Goal: Transaction & Acquisition: Purchase product/service

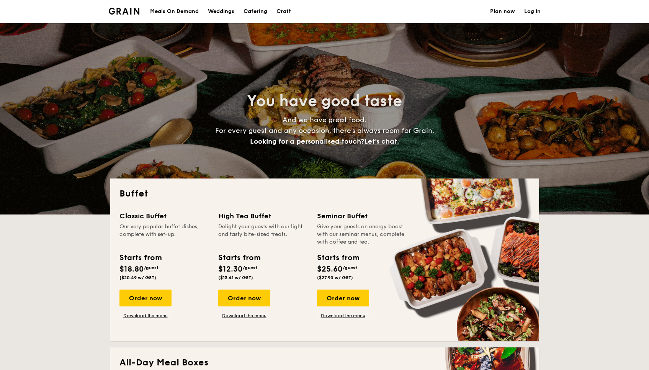
select select
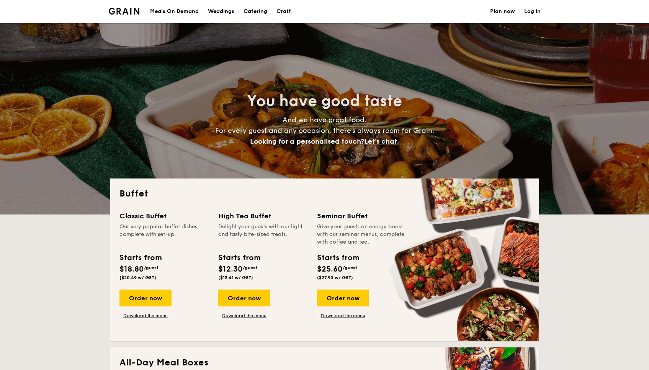
scroll to position [162, 0]
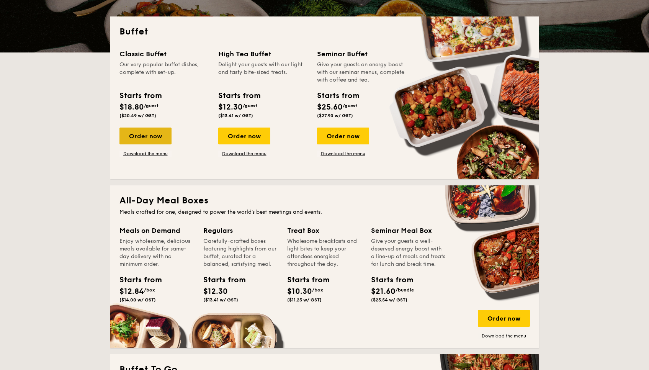
click at [153, 135] on div "Order now" at bounding box center [146, 136] width 52 height 17
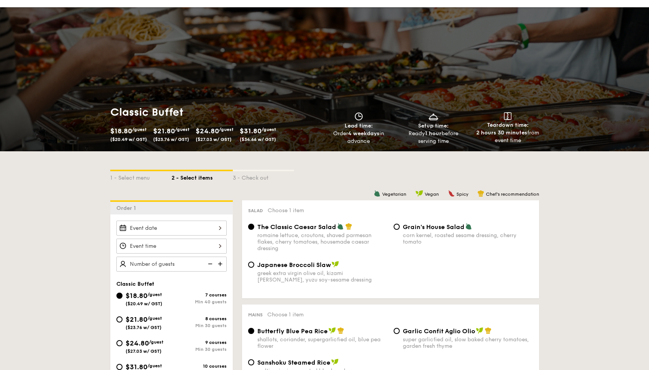
scroll to position [153, 0]
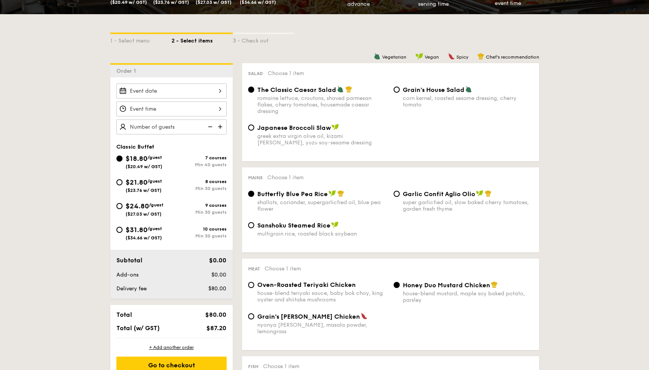
click at [197, 92] on div at bounding box center [171, 91] width 110 height 15
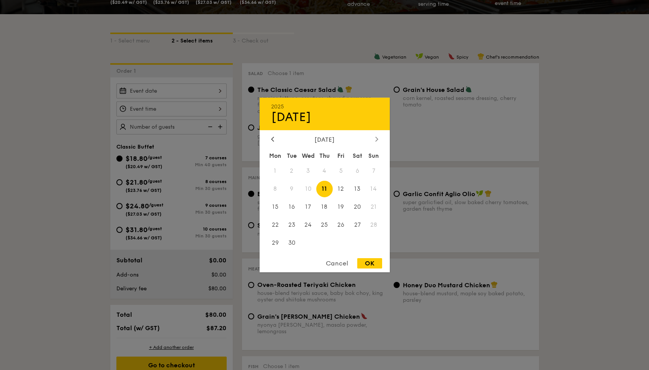
click at [379, 140] on div at bounding box center [376, 139] width 7 height 7
click at [344, 213] on span "19" at bounding box center [341, 207] width 16 height 16
click at [368, 209] on span "21" at bounding box center [374, 207] width 16 height 16
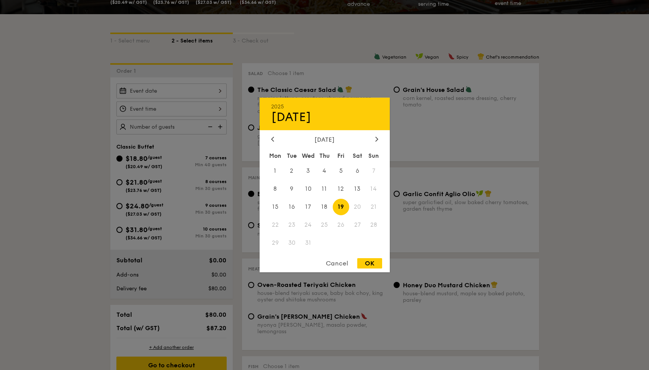
click at [339, 265] on div "Cancel" at bounding box center [337, 263] width 38 height 10
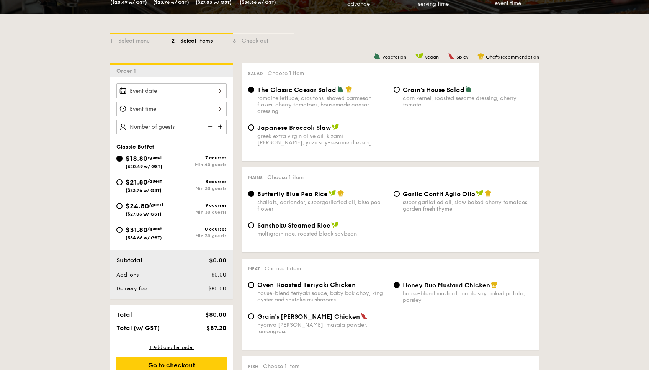
click at [195, 164] on div "Min 40 guests" at bounding box center [199, 164] width 55 height 5
click at [123, 162] on input "$18.80 /guest ($20.49 w/ GST) 7 courses Min 40 guests" at bounding box center [119, 159] width 6 height 6
click at [144, 209] on span "$24.80" at bounding box center [137, 206] width 23 height 8
click at [123, 209] on input "$24.80 /guest ($27.03 w/ GST) 9 courses Min 30 guests" at bounding box center [119, 206] width 6 height 6
radio input "true"
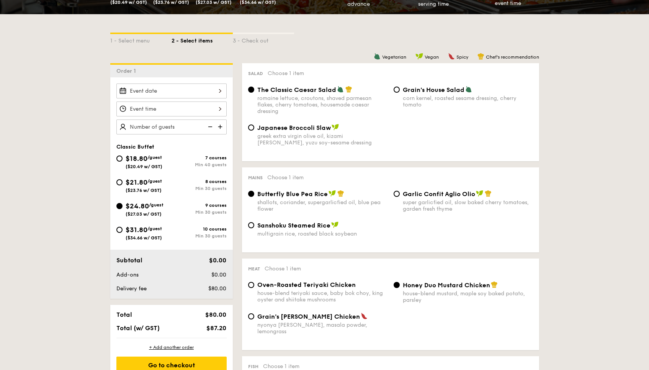
radio input "true"
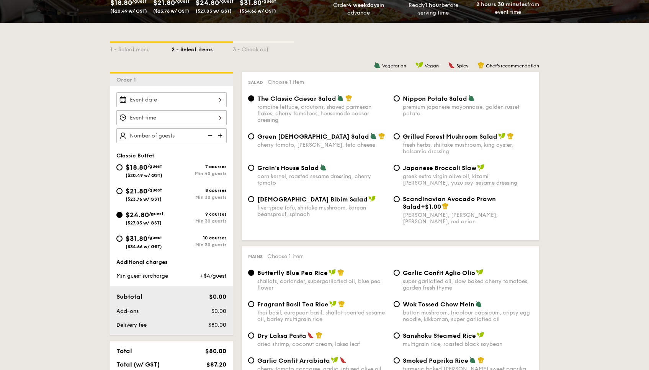
scroll to position [213, 0]
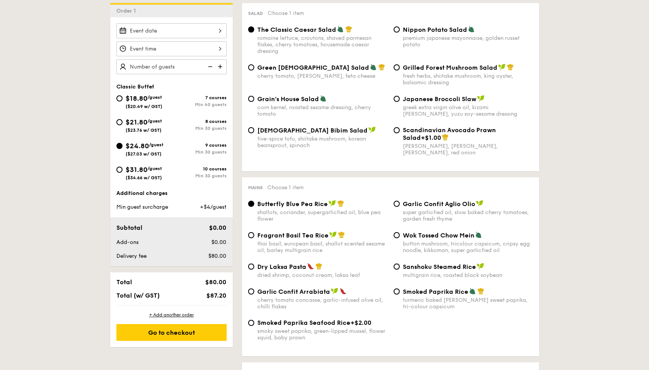
click at [143, 174] on div "$31.80 /guest ($34.66 w/ GST)" at bounding box center [144, 172] width 36 height 16
click at [123, 173] on input "$31.80 /guest ($34.66 w/ GST) 10 courses Min 30 guests" at bounding box center [119, 170] width 6 height 6
radio input "true"
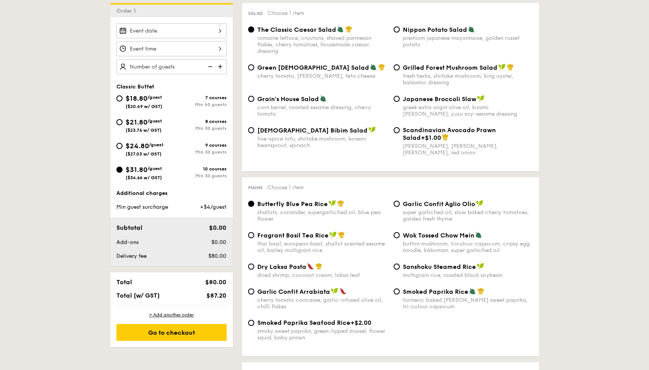
radio input "true"
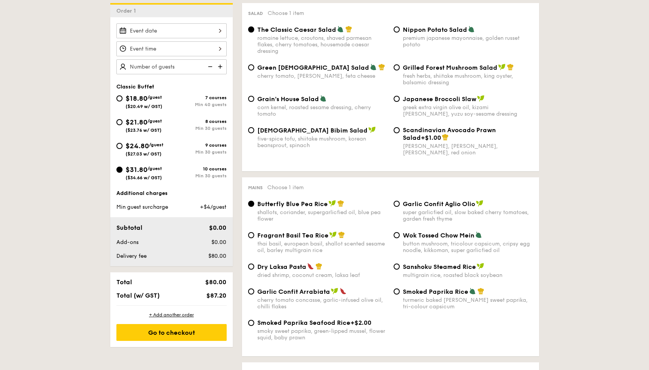
radio input "true"
click at [210, 68] on img at bounding box center [209, 66] width 11 height 15
click at [224, 67] on img at bounding box center [220, 66] width 11 height 15
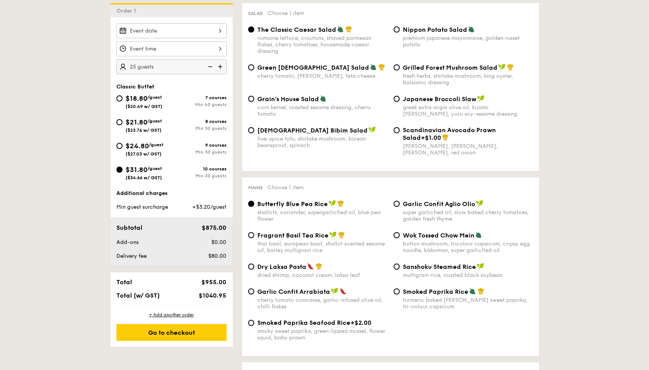
type input "30 guests"
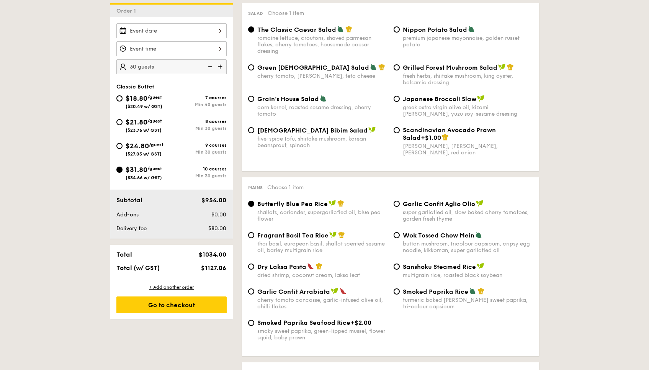
click at [122, 143] on div "$24.80 /guest ($27.03 w/ GST)" at bounding box center [143, 149] width 55 height 16
click at [122, 143] on input "$24.80 /guest ($27.03 w/ GST) 9 courses Min 30 guests" at bounding box center [119, 146] width 6 height 6
radio input "true"
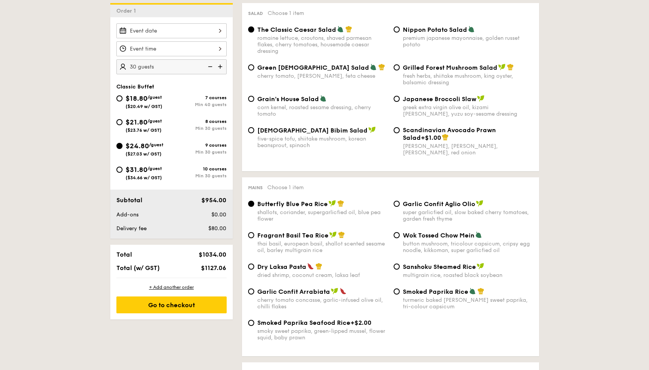
radio input "true"
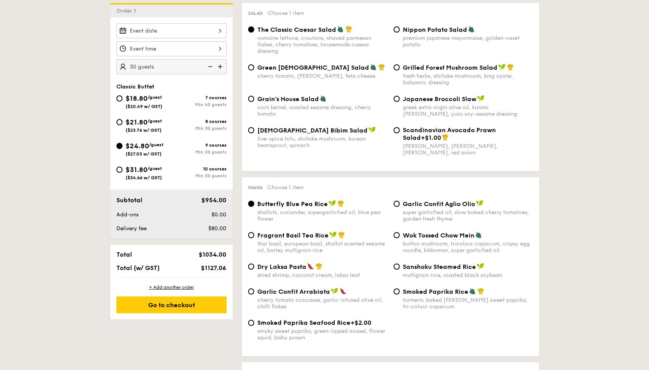
radio input "true"
click at [133, 127] on div "$21.80 /guest ($23.76 w/ GST)" at bounding box center [144, 125] width 36 height 16
click at [123, 125] on input "$21.80 /guest ($23.76 w/ GST) 8 courses Min 30 guests" at bounding box center [119, 122] width 6 height 6
radio input "true"
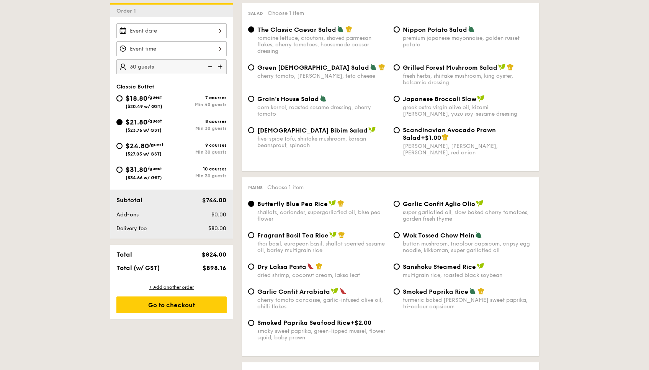
radio input "true"
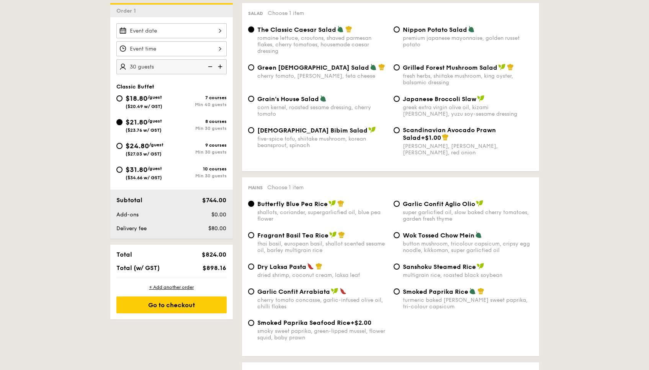
radio input "true"
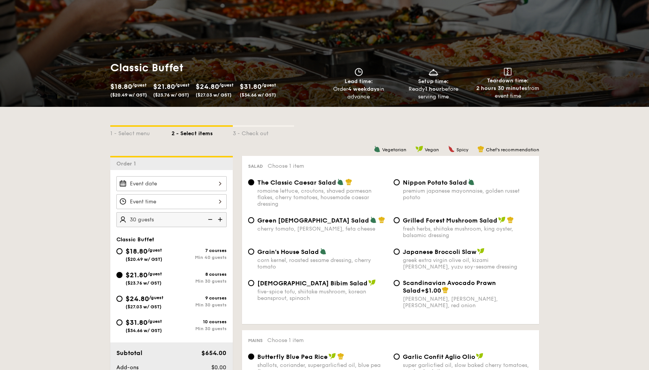
click at [137, 255] on span "$18.80" at bounding box center [137, 251] width 22 height 8
click at [123, 254] on input "$18.80 /guest ($20.49 w/ GST) 7 courses Min 40 guests" at bounding box center [119, 251] width 6 height 6
radio input "true"
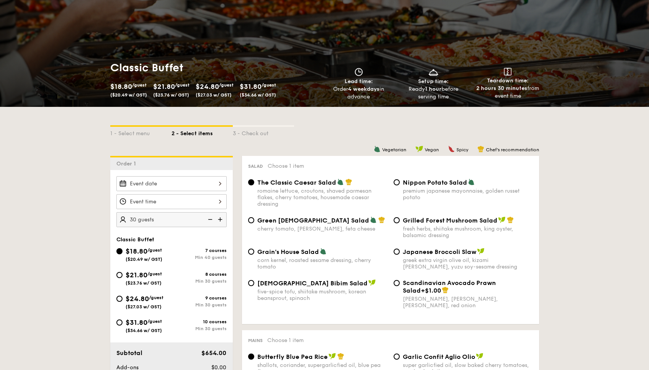
radio input "true"
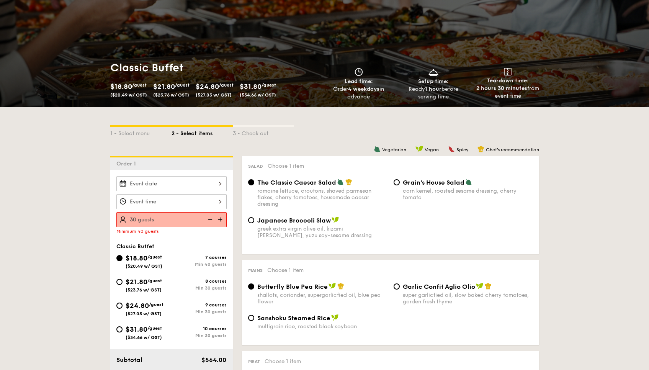
scroll to position [128, 0]
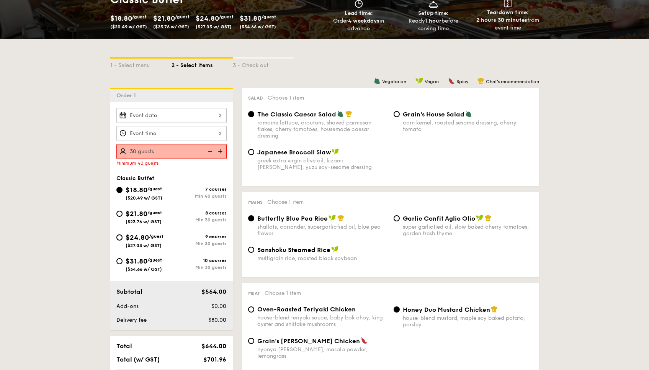
click at [222, 153] on img at bounding box center [220, 151] width 11 height 15
type input "40 guests"
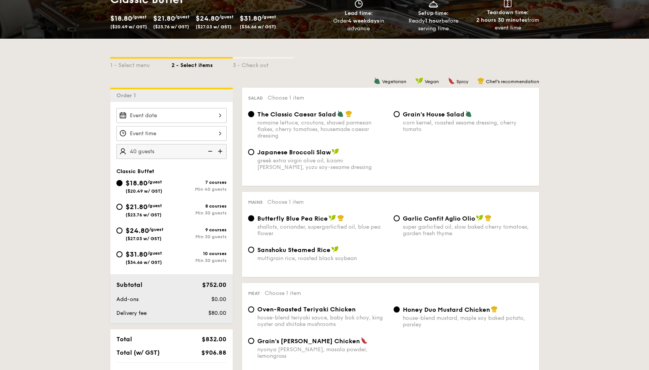
scroll to position [197, 0]
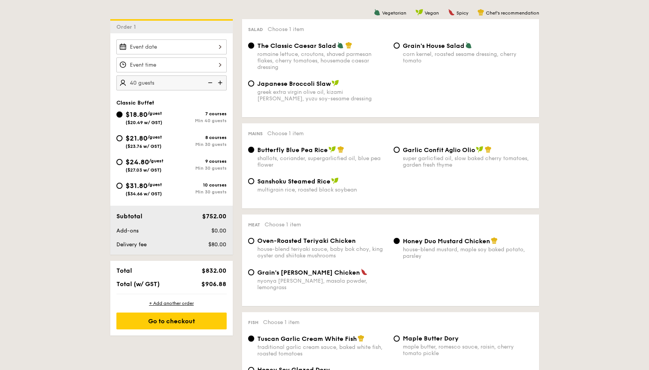
click at [124, 137] on div "$21.80 /guest ($23.76 w/ GST)" at bounding box center [143, 141] width 55 height 16
click at [123, 137] on input "$21.80 /guest ($23.76 w/ GST) 8 courses Min 30 guests" at bounding box center [119, 138] width 6 height 6
radio input "true"
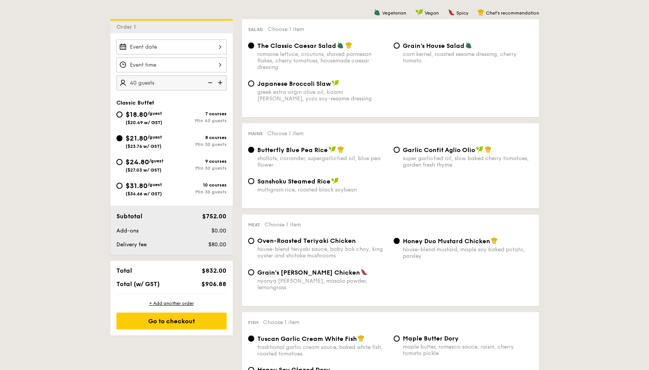
radio input "true"
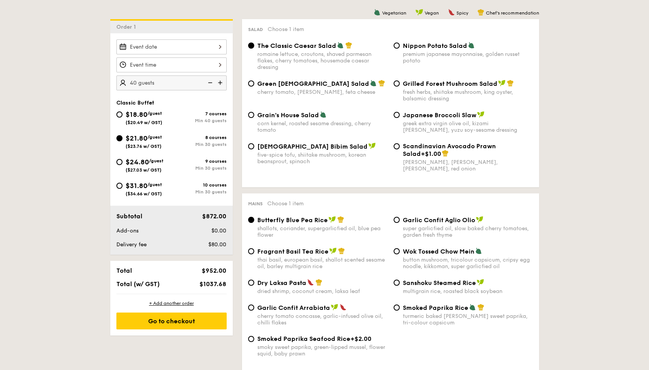
click at [211, 84] on img at bounding box center [209, 82] width 11 height 15
type input "30 guests"
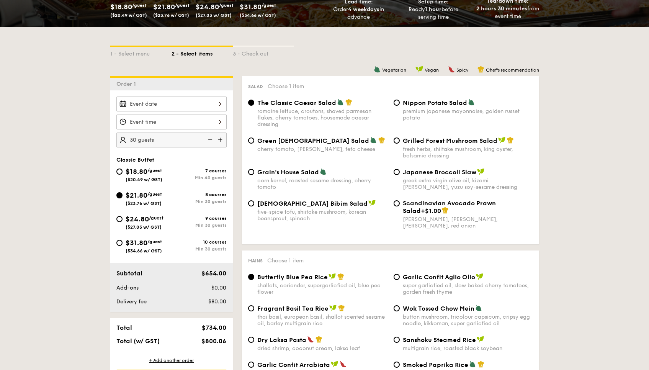
scroll to position [285, 0]
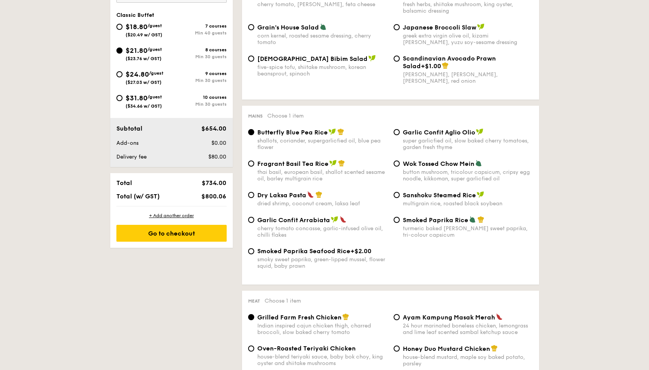
click at [290, 197] on span "Dry Laksa Pasta" at bounding box center [281, 195] width 49 height 7
click at [254, 197] on input "Dry Laksa Pasta dried shrimp, coconut cream, laksa leaf" at bounding box center [251, 195] width 6 height 6
radio input "true"
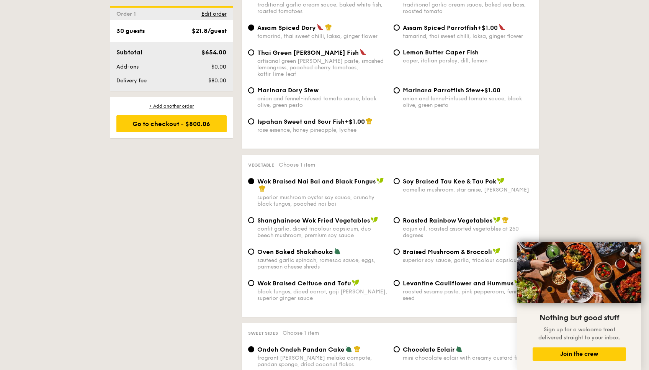
scroll to position [1003, 0]
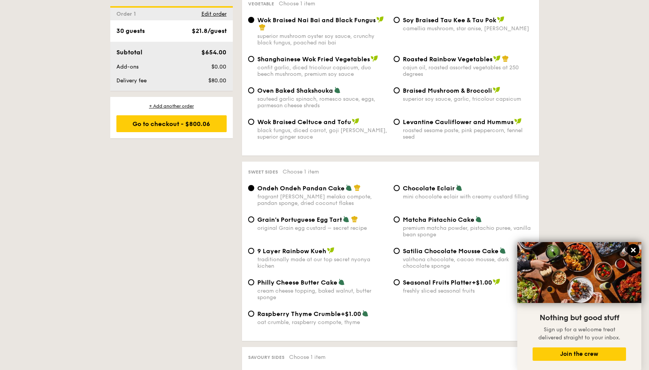
click at [629, 248] on button at bounding box center [633, 250] width 12 height 12
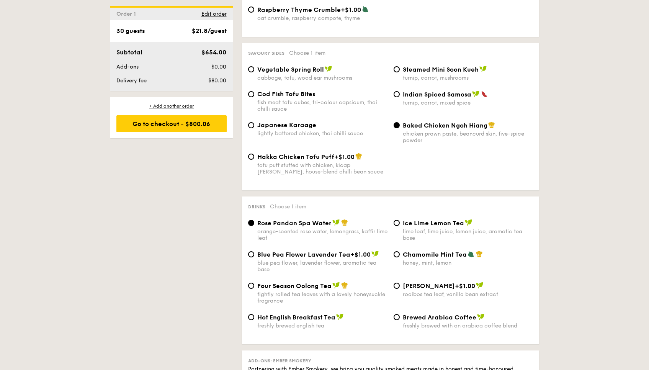
scroll to position [1397, 0]
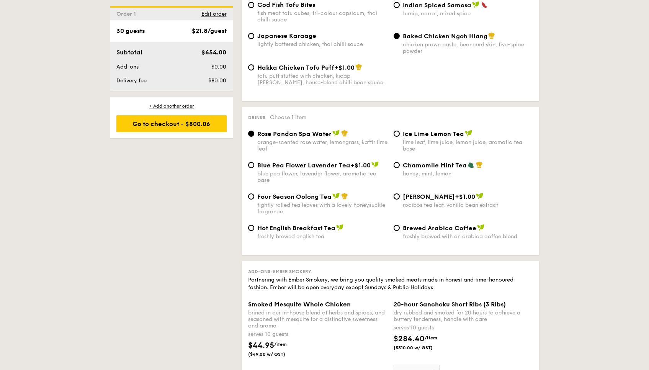
click at [292, 193] on div "Four Season Oolong Tea tightly rolled tea leaves with a lovely honeysuckle frag…" at bounding box center [322, 204] width 130 height 22
click at [254, 193] on input "Four Season Oolong Tea tightly rolled tea leaves with a lovely honeysuckle frag…" at bounding box center [251, 196] width 6 height 6
radio input "true"
click at [394, 113] on div "Drinks Choose 1 item Rose Pandan Spa Water orange-scented rose water, lemongras…" at bounding box center [390, 181] width 297 height 148
click at [408, 139] on div "lime leaf, lime juice, lemon juice, aromatic tea base" at bounding box center [468, 145] width 130 height 13
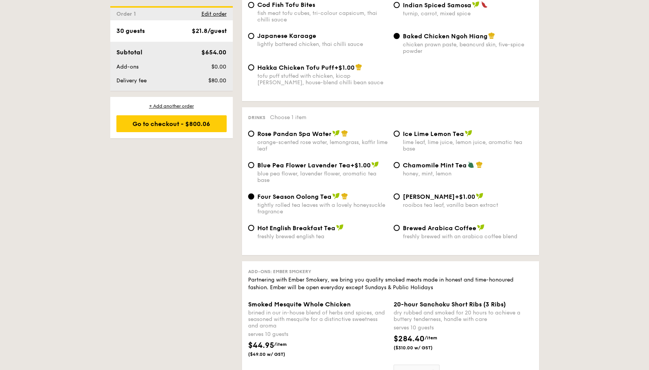
click at [400, 134] on input "Ice Lime Lemon Tea lime leaf, lime juice, lemon juice, aromatic tea base" at bounding box center [397, 134] width 6 height 6
radio input "true"
click at [416, 161] on div "Chamomile Mint Tea honey, mint, lemon" at bounding box center [468, 169] width 130 height 16
click at [400, 162] on input "Chamomile Mint Tea honey, mint, lemon" at bounding box center [397, 165] width 6 height 6
radio input "true"
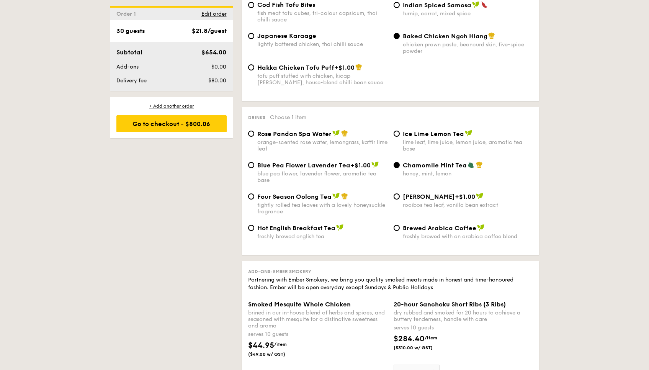
click at [273, 193] on span "Four Season Oolong Tea" at bounding box center [294, 196] width 74 height 7
click at [254, 193] on input "Four Season Oolong Tea tightly rolled tea leaves with a lovely honeysuckle frag…" at bounding box center [251, 196] width 6 height 6
radio input "true"
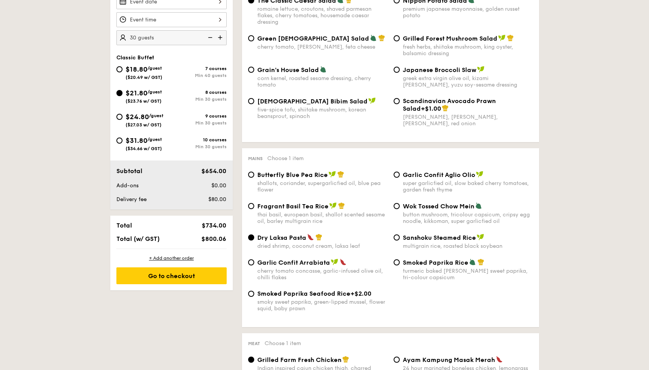
scroll to position [0, 0]
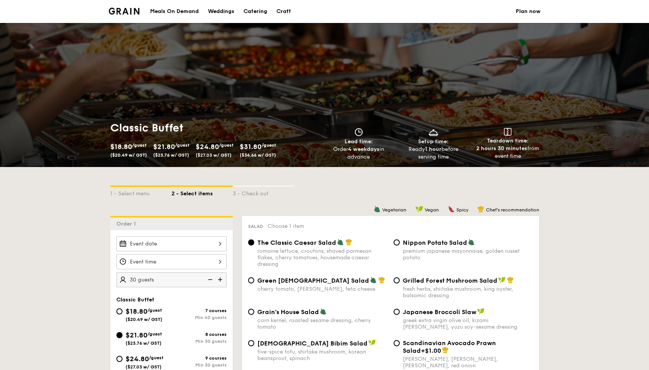
select select
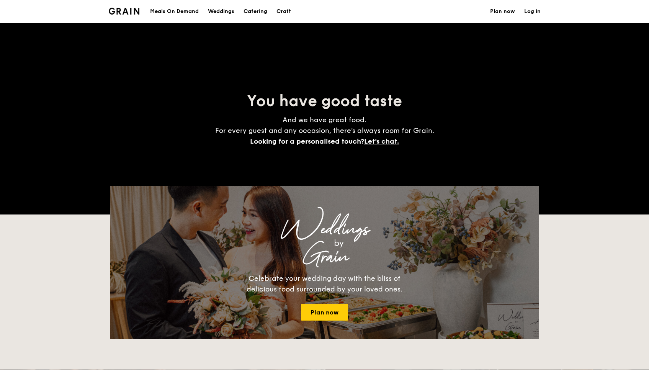
scroll to position [162, 0]
